Goal: Information Seeking & Learning: Learn about a topic

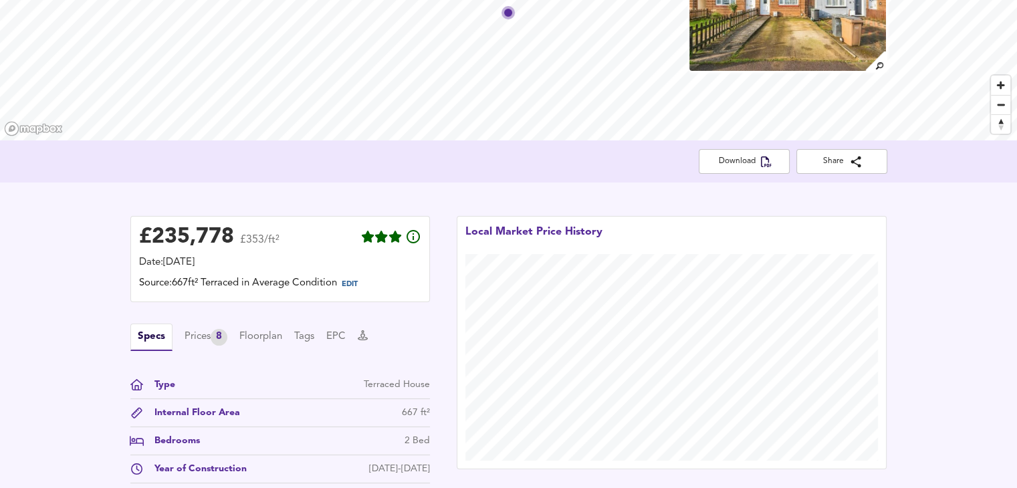
scroll to position [122, 0]
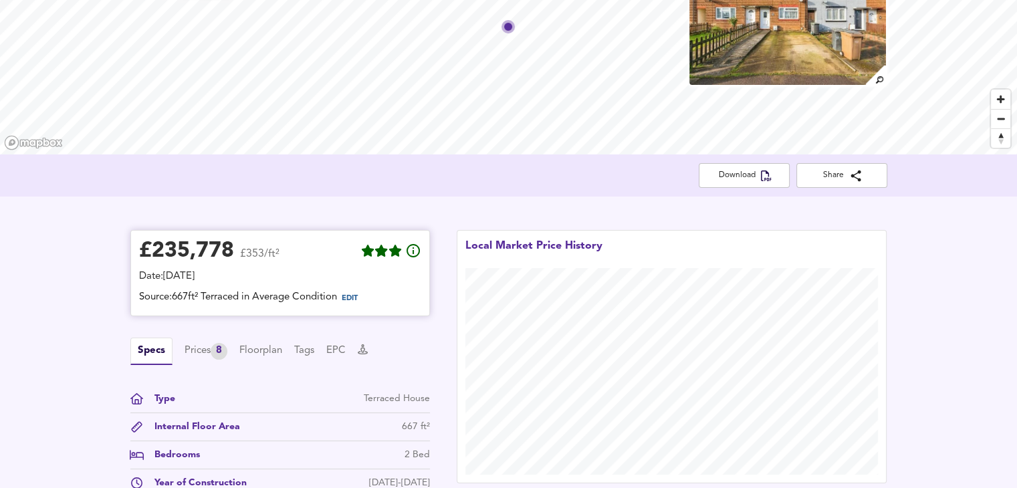
click at [350, 288] on div "£ 235,778 £353/ft² Date: [DATE] Source: 667ft² Terraced in Average Condition ED…" at bounding box center [280, 273] width 282 height 69
click at [353, 292] on span "EDIT" at bounding box center [355, 298] width 36 height 17
click at [353, 300] on span "EDIT" at bounding box center [350, 298] width 16 height 7
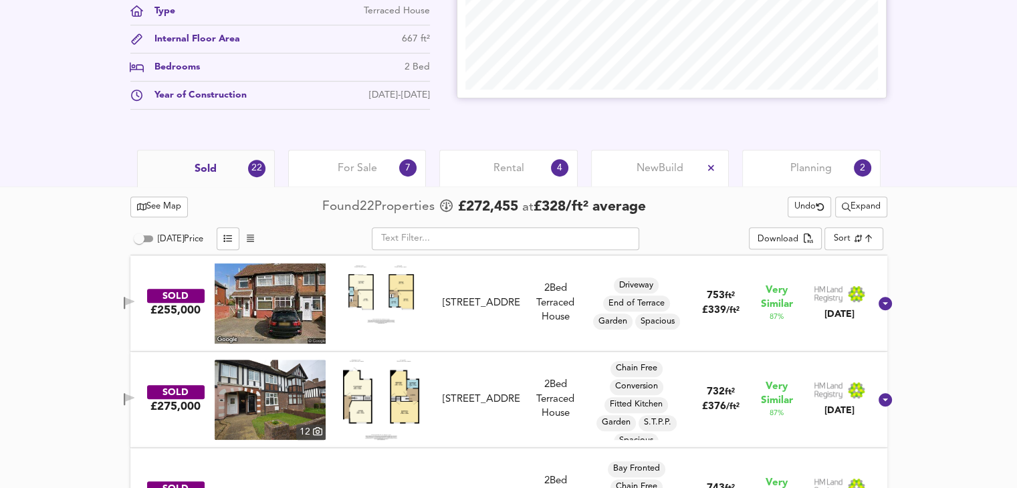
scroll to position [568, 0]
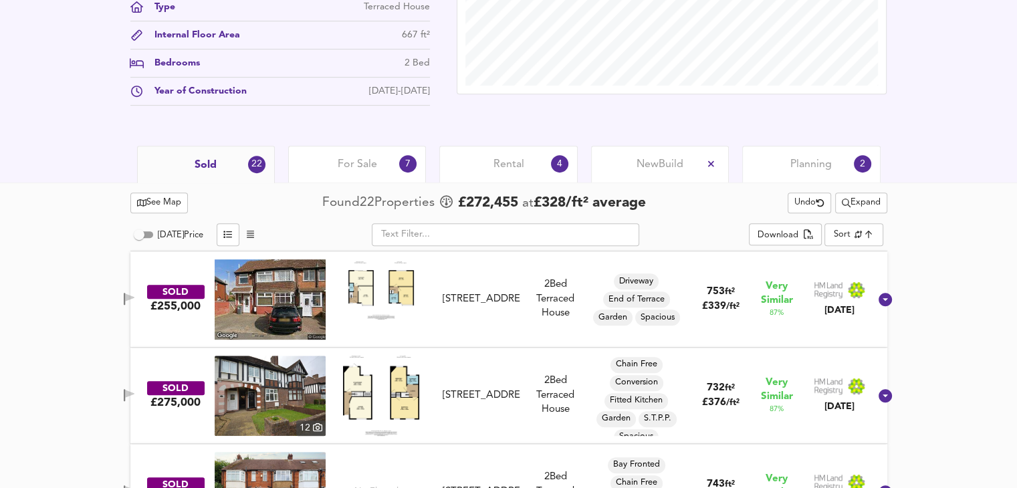
click at [360, 165] on span "For Sale" at bounding box center [357, 164] width 39 height 15
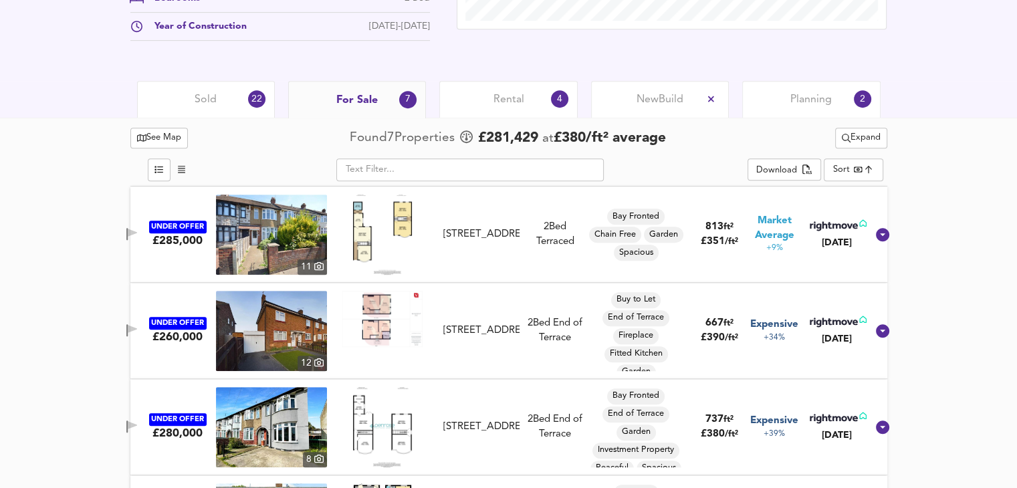
scroll to position [635, 0]
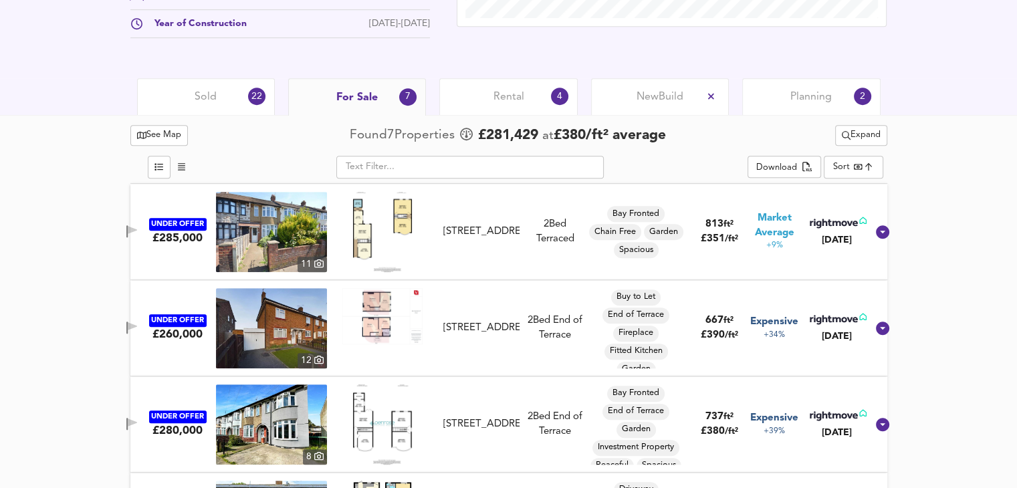
click at [385, 312] on img at bounding box center [382, 316] width 80 height 57
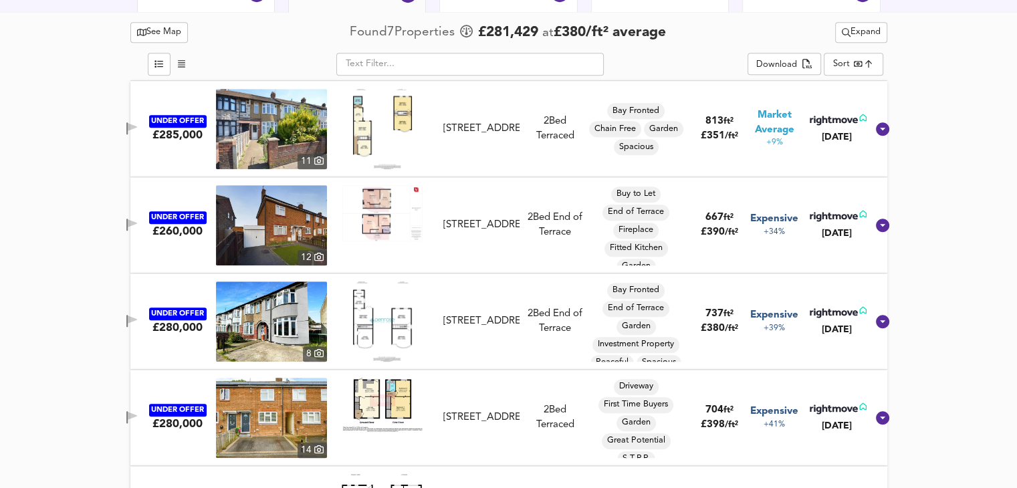
scroll to position [746, 0]
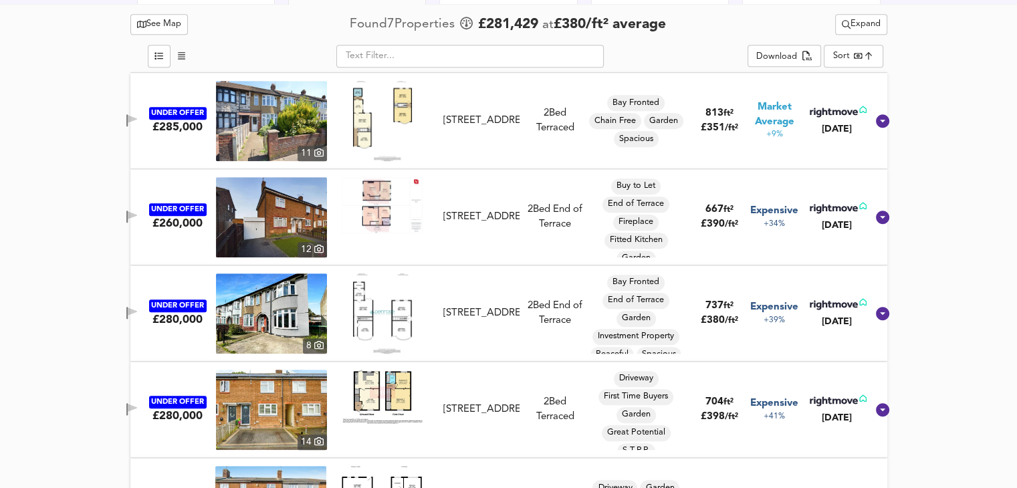
click at [294, 225] on img at bounding box center [271, 217] width 111 height 80
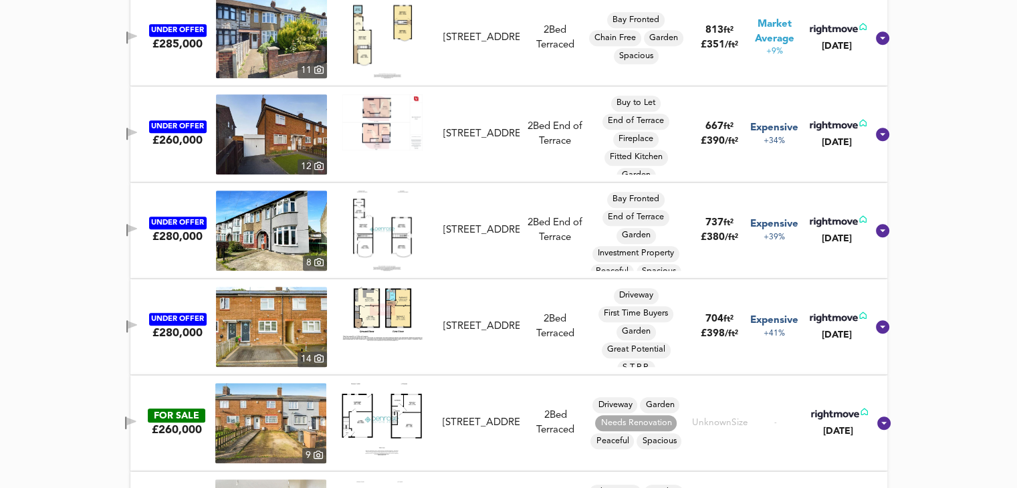
scroll to position [858, 0]
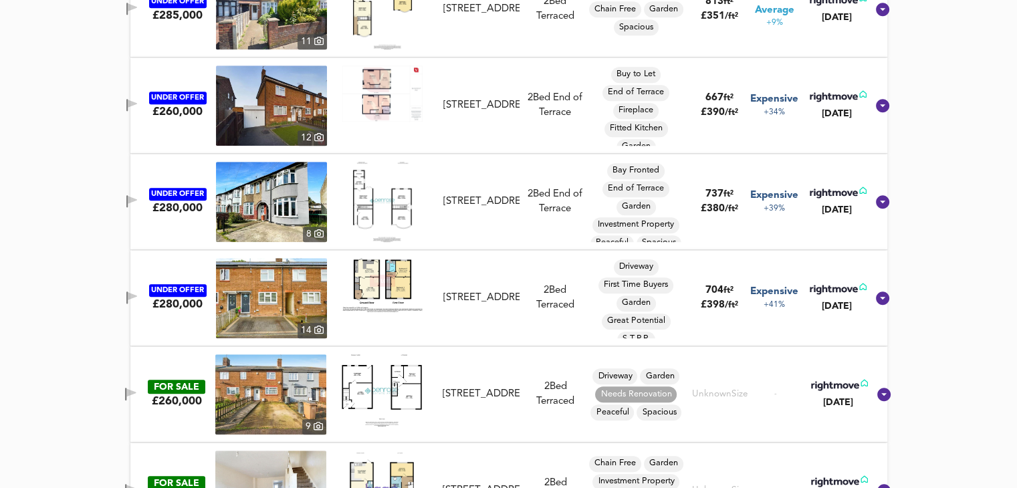
click at [310, 199] on img at bounding box center [271, 202] width 111 height 80
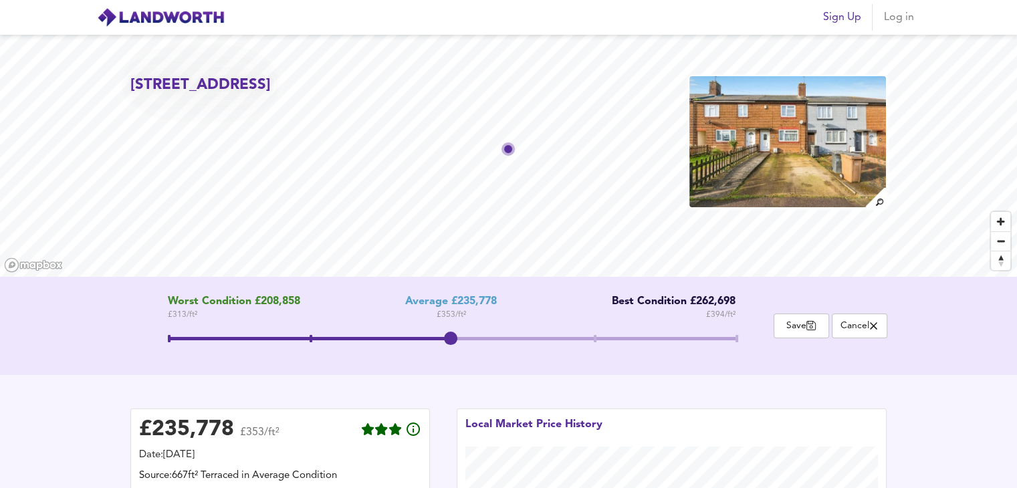
click at [734, 144] on img at bounding box center [787, 142] width 199 height 134
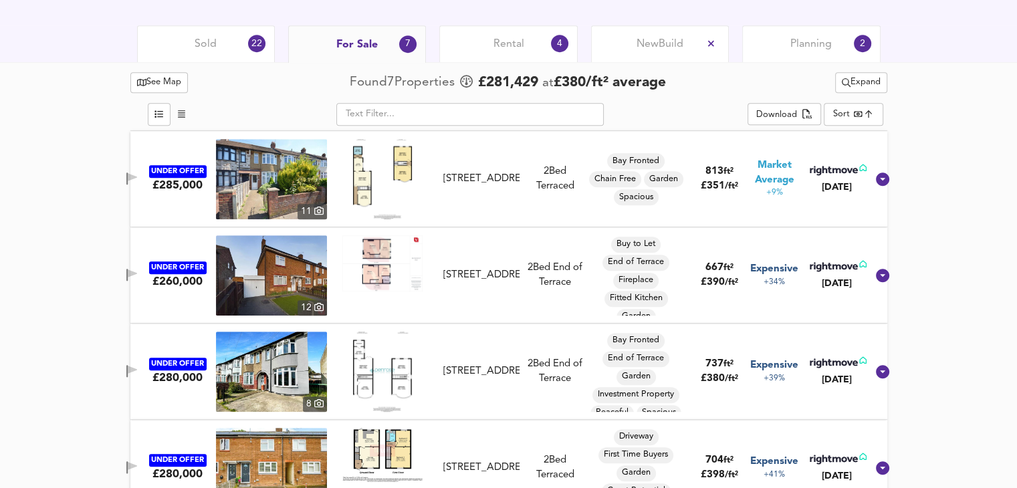
scroll to position [691, 0]
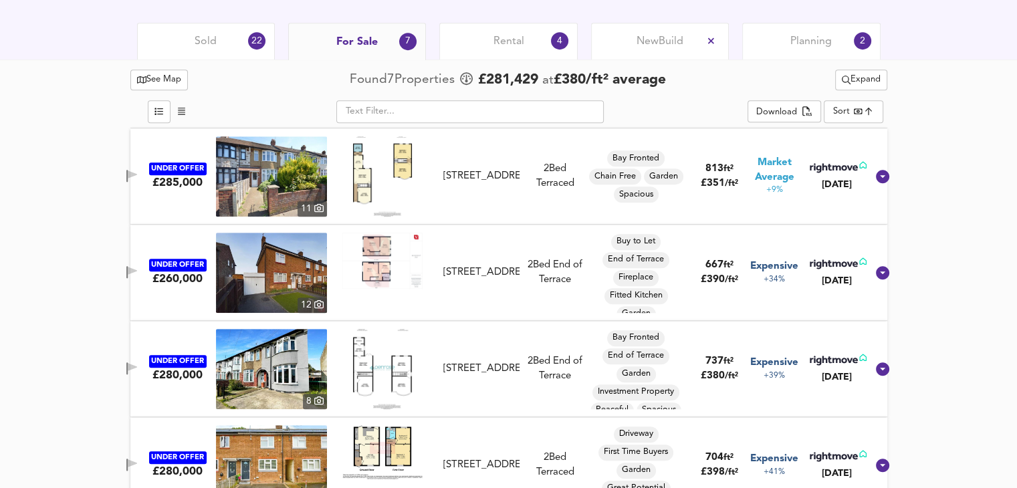
click at [506, 50] on div "Rental 4" at bounding box center [508, 41] width 138 height 37
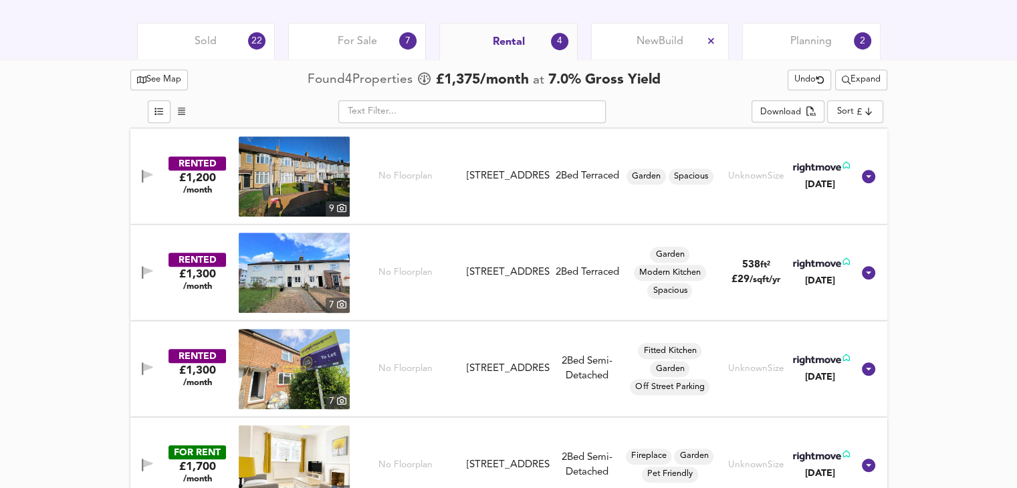
drag, startPoint x: 225, startPoint y: 43, endPoint x: 230, endPoint y: 37, distance: 7.6
click at [225, 43] on div "Sold 22" at bounding box center [206, 41] width 138 height 37
